Goal: Download file/media

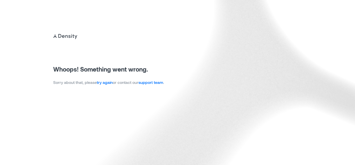
click at [109, 85] on link "try again" at bounding box center [105, 82] width 16 height 5
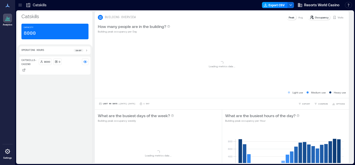
click at [275, 6] on button "Export CSV" at bounding box center [275, 5] width 26 height 6
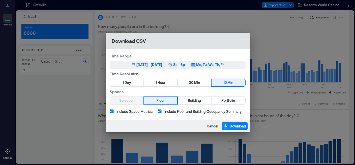
click at [147, 65] on div "Jun 22, 2025 - Sep 21, 2025" at bounding box center [150, 64] width 26 height 5
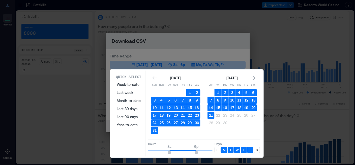
click at [255, 109] on button "20" at bounding box center [253, 108] width 7 height 7
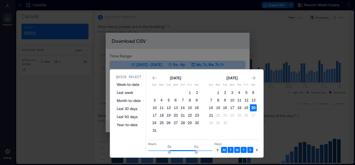
click at [255, 109] on button "20" at bounding box center [253, 108] width 7 height 7
click at [217, 152] on p "S" at bounding box center [218, 150] width 2 height 4
click at [259, 150] on div "S" at bounding box center [257, 150] width 6 height 6
click at [211, 117] on button "21" at bounding box center [211, 115] width 7 height 7
click at [255, 109] on button "20" at bounding box center [253, 108] width 7 height 7
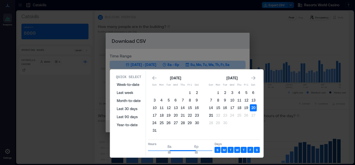
click at [210, 116] on button "21" at bounding box center [211, 115] width 7 height 7
type input "*"
drag, startPoint x: 167, startPoint y: 151, endPoint x: 130, endPoint y: 145, distance: 37.6
click at [130, 145] on div "Quick Select Week-to-date Last week Month-to-date Last 30 days Last 90 days Yea…" at bounding box center [187, 114] width 150 height 86
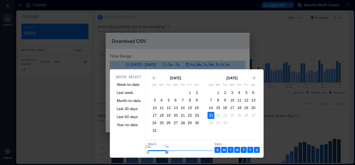
type input "*"
drag, startPoint x: 196, startPoint y: 153, endPoint x: 165, endPoint y: 153, distance: 31.6
click at [165, 153] on span "6a" at bounding box center [164, 153] width 3 height 2
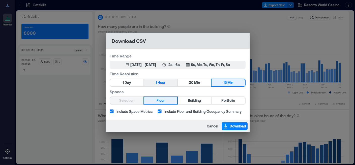
click at [172, 82] on button "1 Hour" at bounding box center [160, 82] width 33 height 7
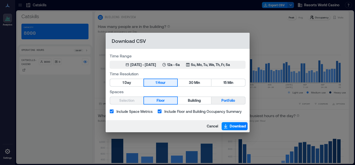
click at [221, 101] on button "Portfolio" at bounding box center [228, 100] width 33 height 7
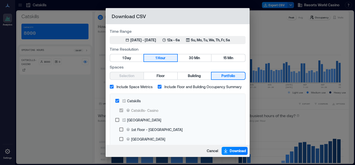
scroll to position [34, 0]
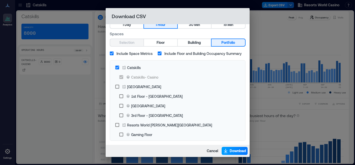
click at [240, 148] on button "Download" at bounding box center [235, 151] width 26 height 8
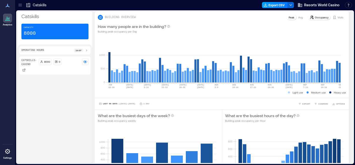
click at [276, 6] on button "Export CSV" at bounding box center [275, 5] width 26 height 6
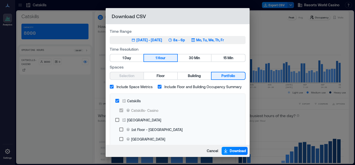
click at [155, 43] on button "Jun 22, 2025 - Sep 21, 2025 8a - 6p Mo, Tu, We, Th, Fr" at bounding box center [178, 40] width 136 height 8
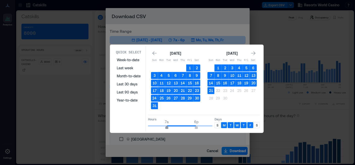
type input "*"
drag, startPoint x: 170, startPoint y: 126, endPoint x: 164, endPoint y: 127, distance: 5.6
click at [164, 127] on span "6a" at bounding box center [164, 128] width 3 height 2
type input "**"
drag, startPoint x: 197, startPoint y: 128, endPoint x: 239, endPoint y: 127, distance: 42.2
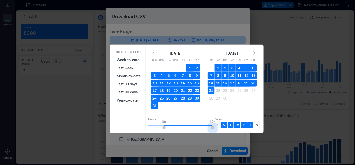
click at [239, 127] on div "Hours 6a 12a Days S M T W T F S" at bounding box center [204, 122] width 112 height 15
click at [220, 126] on div "S" at bounding box center [218, 125] width 6 height 6
click at [259, 125] on div "S" at bounding box center [257, 125] width 6 height 6
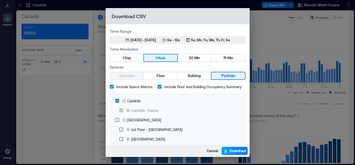
click at [230, 151] on span "Download" at bounding box center [238, 151] width 16 height 5
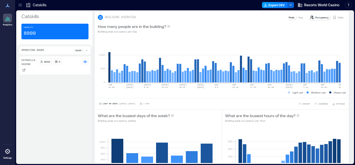
click at [275, 3] on button "Export CSV" at bounding box center [275, 5] width 26 height 6
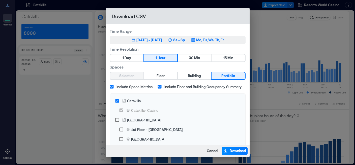
click at [170, 42] on div "Jun 22, 2025 - Sep 21, 2025 8a - 6p Mo, Tu, We, Th, Fr" at bounding box center [178, 40] width 93 height 5
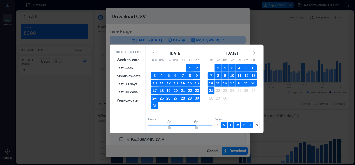
click at [212, 93] on button "21" at bounding box center [211, 90] width 7 height 7
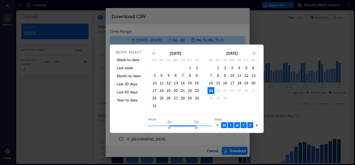
click at [212, 93] on button "21" at bounding box center [211, 90] width 7 height 7
type input "*"
drag, startPoint x: 170, startPoint y: 127, endPoint x: 164, endPoint y: 128, distance: 6.4
click at [164, 128] on span "6a" at bounding box center [164, 128] width 3 height 2
type input "**"
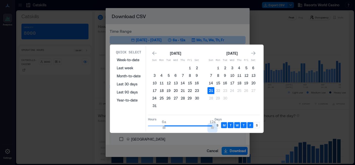
drag, startPoint x: 197, startPoint y: 129, endPoint x: 234, endPoint y: 117, distance: 39.0
click at [234, 117] on div "Hours 6a 12a Days S M T W T F S" at bounding box center [204, 122] width 112 height 15
click at [217, 126] on p "S" at bounding box center [218, 125] width 2 height 4
click at [259, 125] on div "S" at bounding box center [257, 125] width 6 height 6
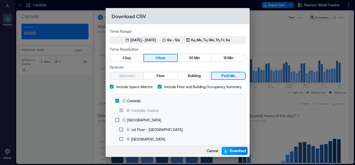
click at [232, 151] on span "Download" at bounding box center [238, 151] width 16 height 5
